Goal: Understand process/instructions

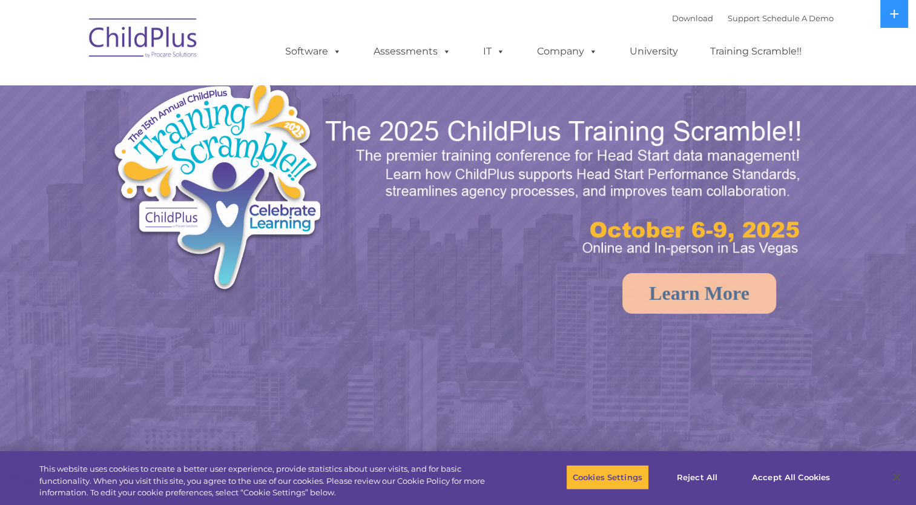
select select "MEDIUM"
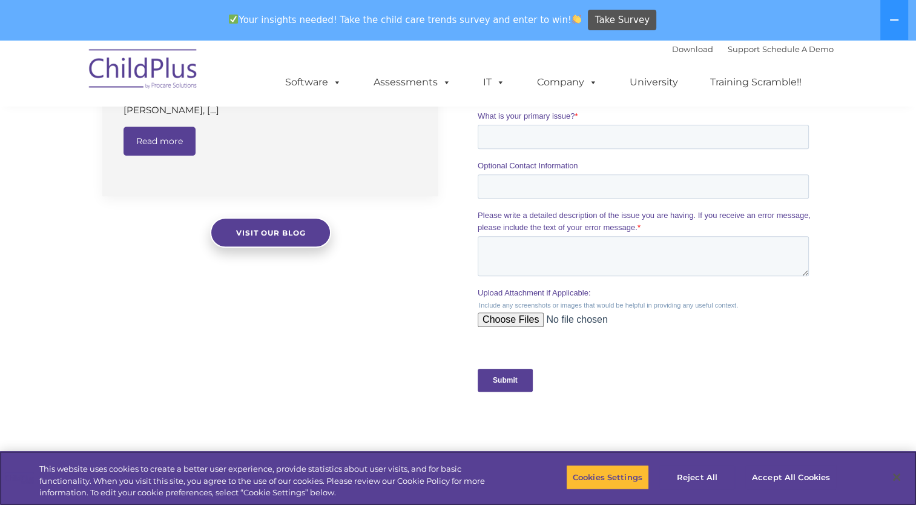
scroll to position [1024, 0]
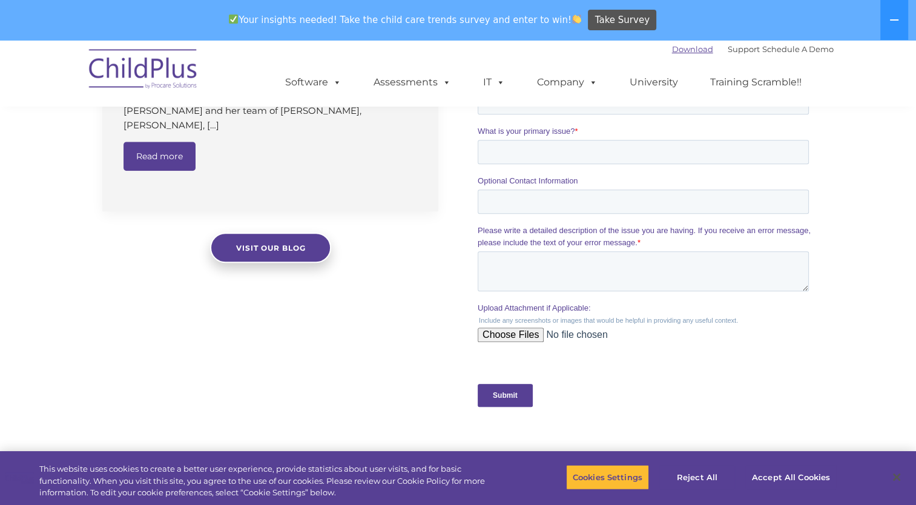
click at [672, 49] on link "Download" at bounding box center [692, 49] width 41 height 10
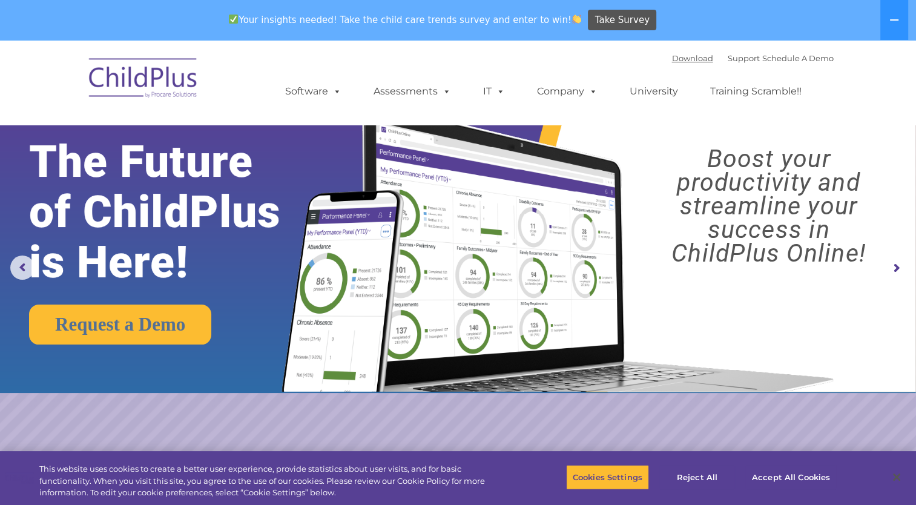
scroll to position [0, 0]
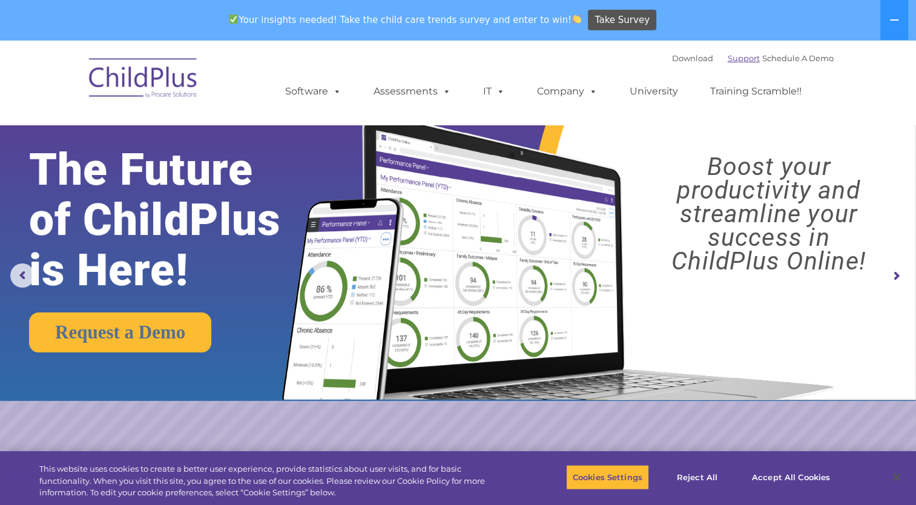
click at [727, 61] on link "Support" at bounding box center [743, 58] width 32 height 10
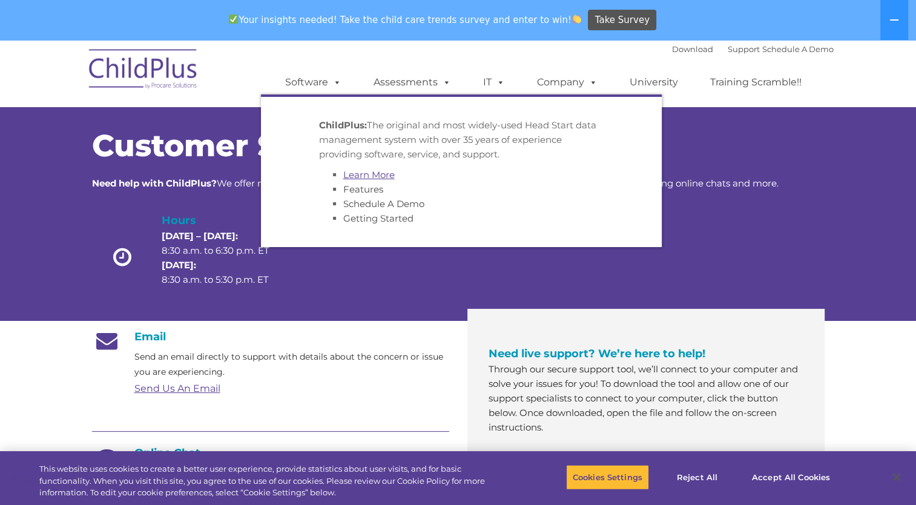
click at [361, 178] on link "Learn More" at bounding box center [368, 174] width 51 height 11
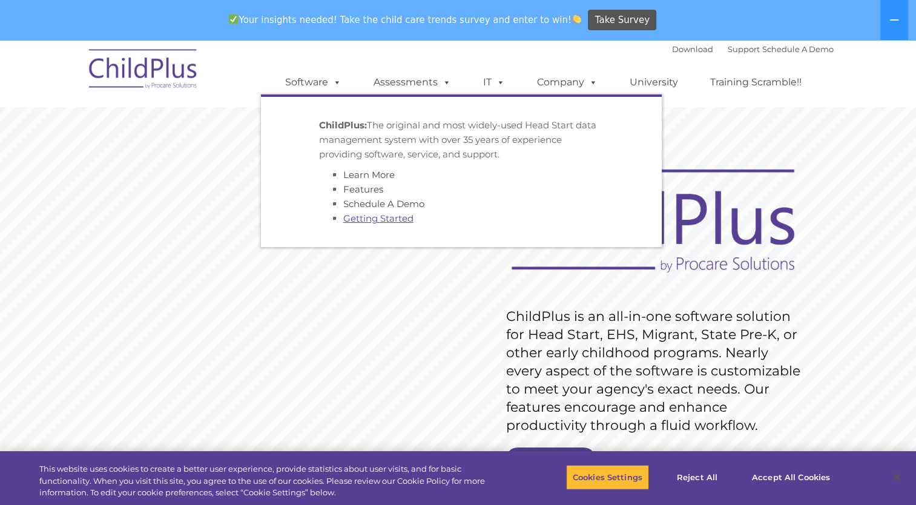
click at [352, 220] on link "Getting Started" at bounding box center [378, 217] width 70 height 11
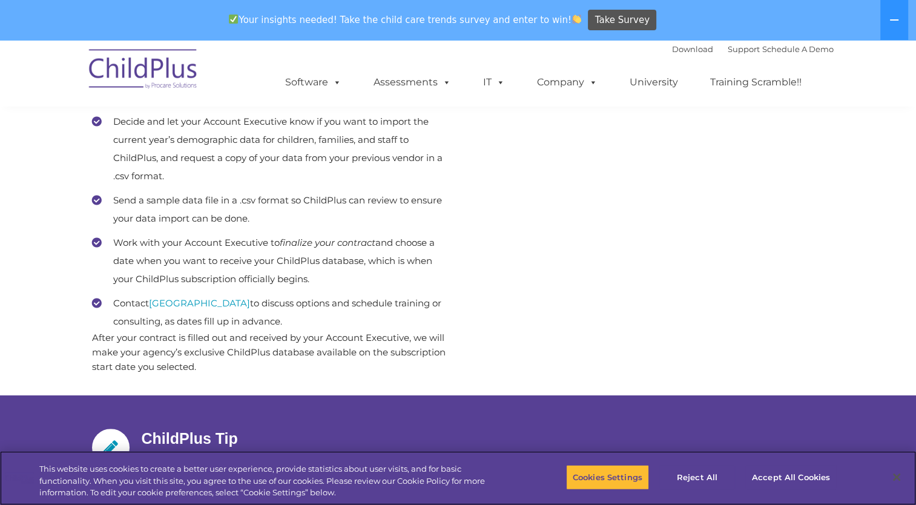
scroll to position [648, 0]
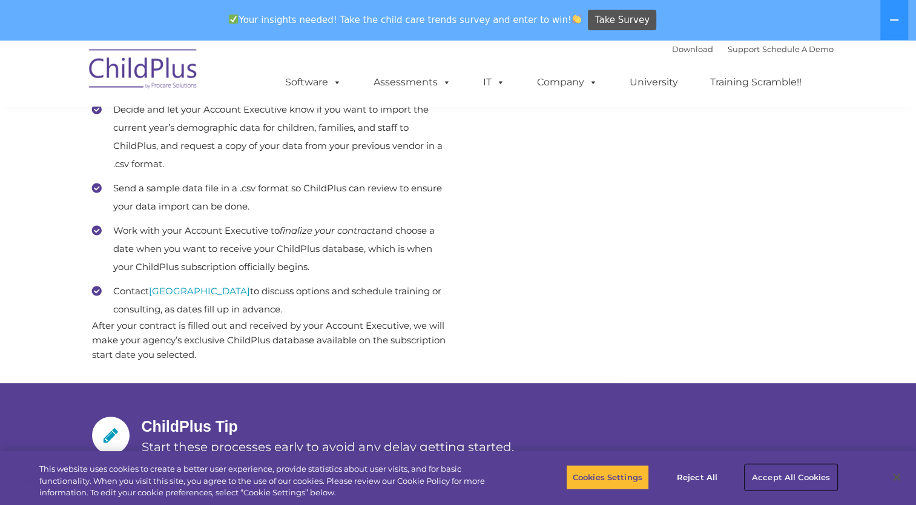
click at [764, 472] on button "Accept All Cookies" at bounding box center [790, 476] width 91 height 25
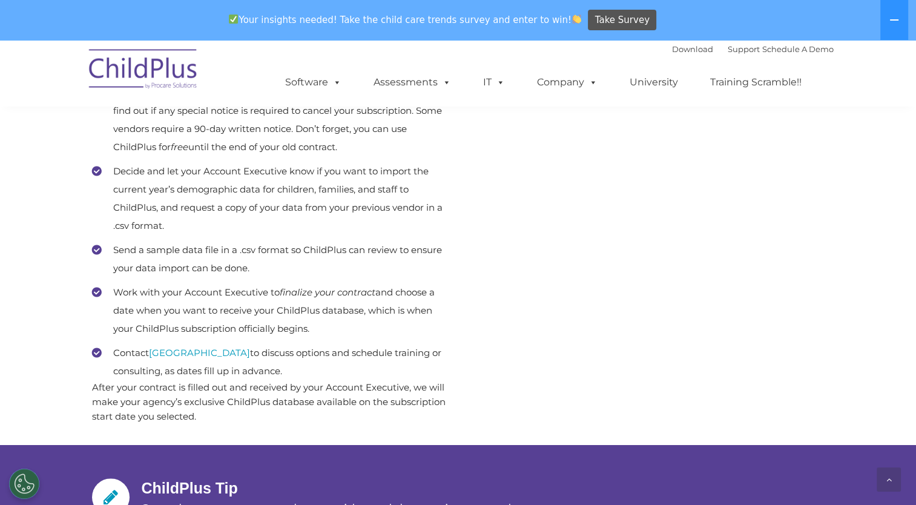
scroll to position [591, 0]
